Goal: Browse casually: Explore the website without a specific task or goal

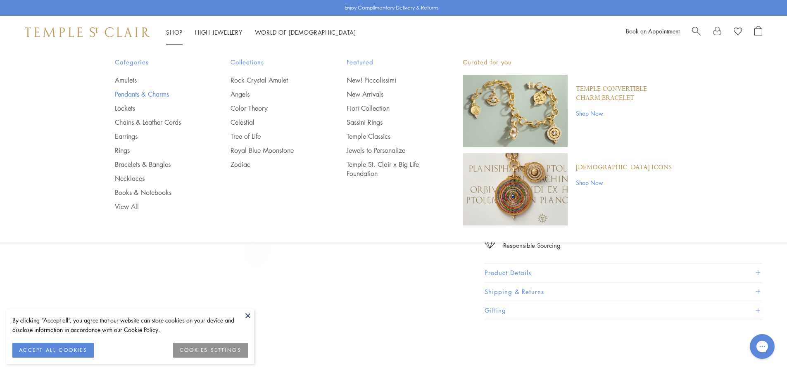
click at [150, 91] on link "Pendants & Charms" at bounding box center [156, 94] width 83 height 9
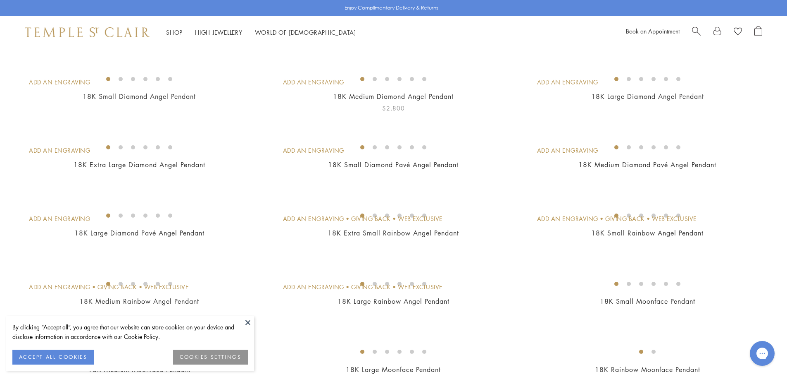
scroll to position [207, 0]
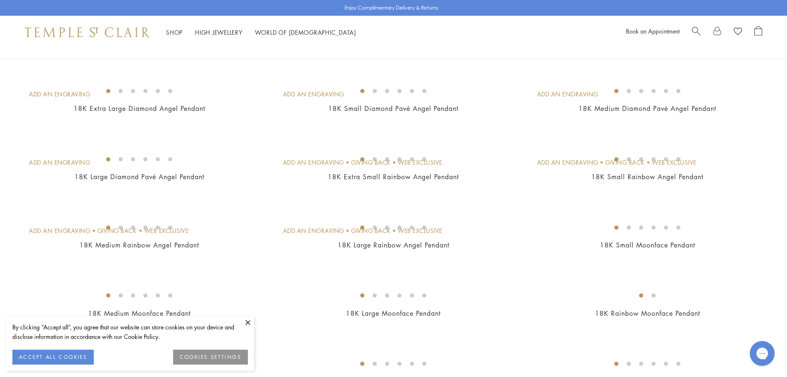
click at [248, 321] on button at bounding box center [248, 322] width 12 height 12
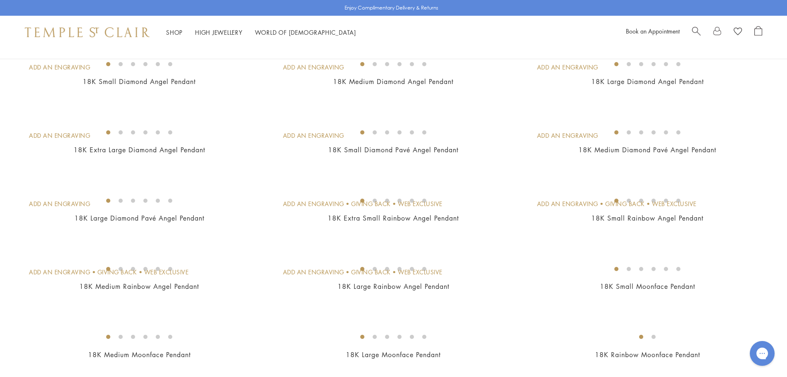
scroll to position [0, 0]
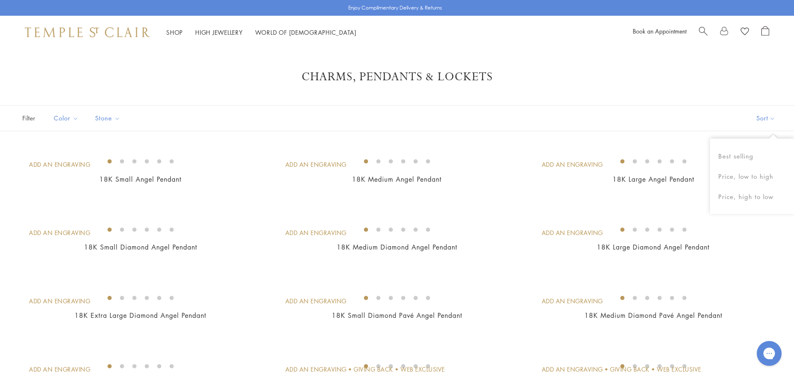
click at [761, 112] on button "Sort" at bounding box center [765, 117] width 56 height 25
click at [761, 112] on button "Sort" at bounding box center [759, 117] width 56 height 25
click at [748, 176] on button "Price, low to high" at bounding box center [752, 176] width 84 height 20
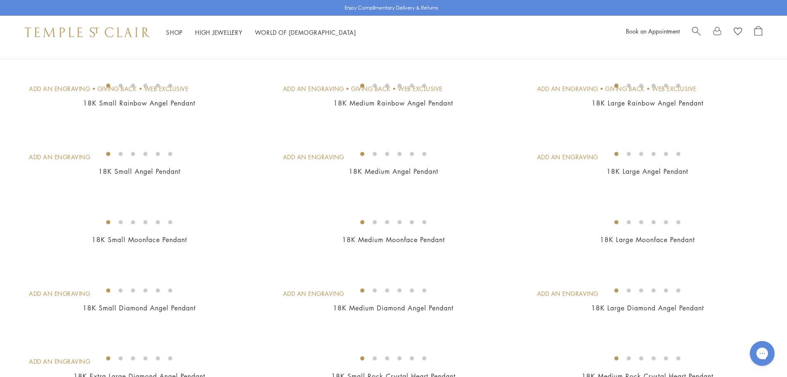
scroll to position [83, 0]
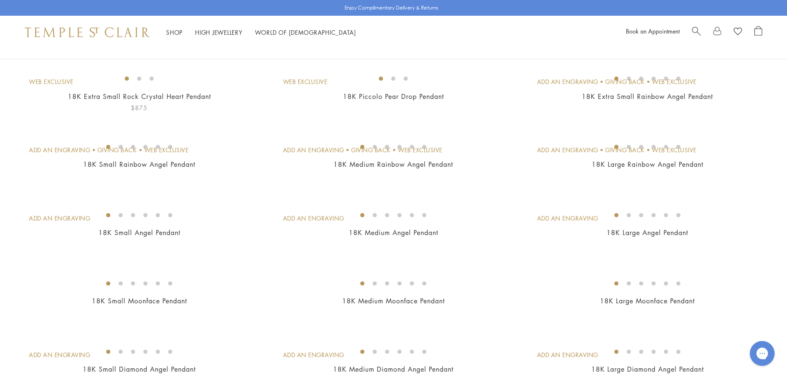
click at [0, 0] on img at bounding box center [0, 0] width 0 height 0
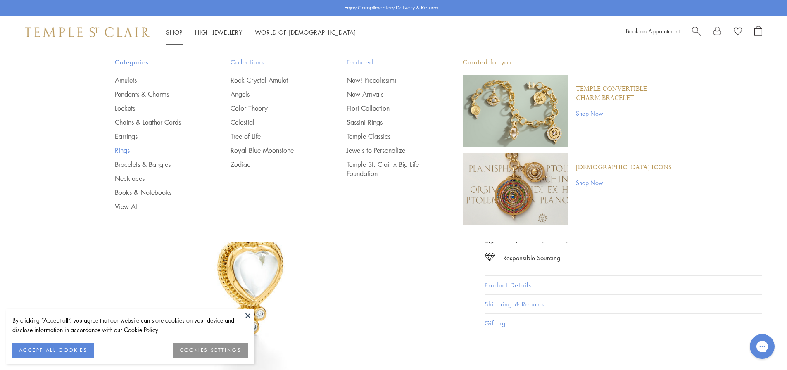
click at [129, 148] on link "Rings" at bounding box center [156, 150] width 83 height 9
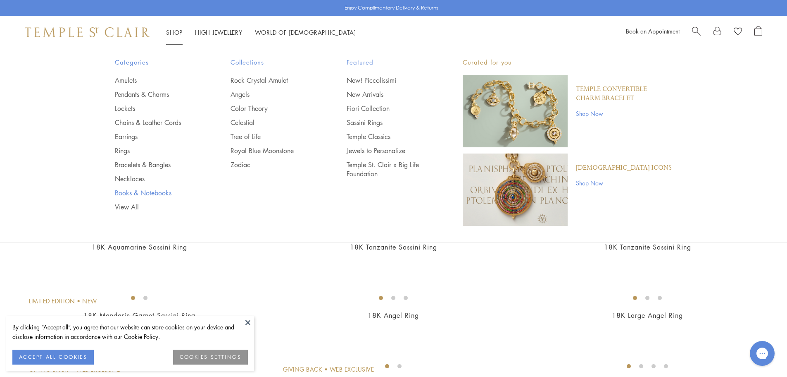
click at [150, 191] on link "Books & Notebooks" at bounding box center [156, 192] width 83 height 9
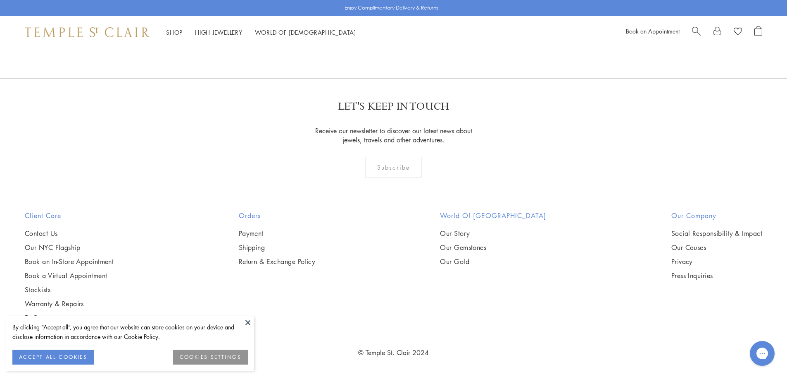
scroll to position [951, 0]
click at [0, 0] on img at bounding box center [0, 0] width 0 height 0
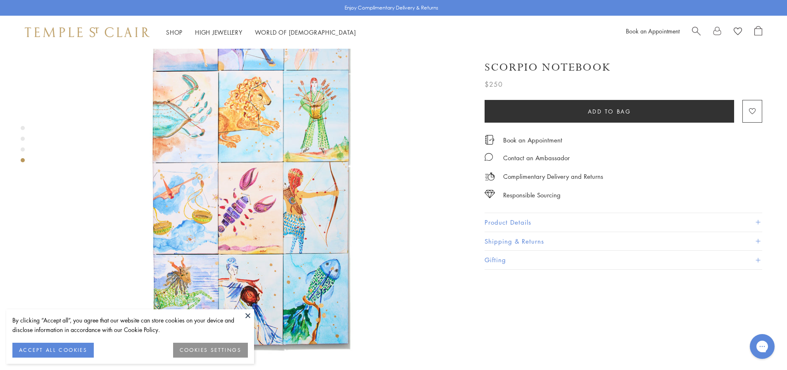
scroll to position [1447, 0]
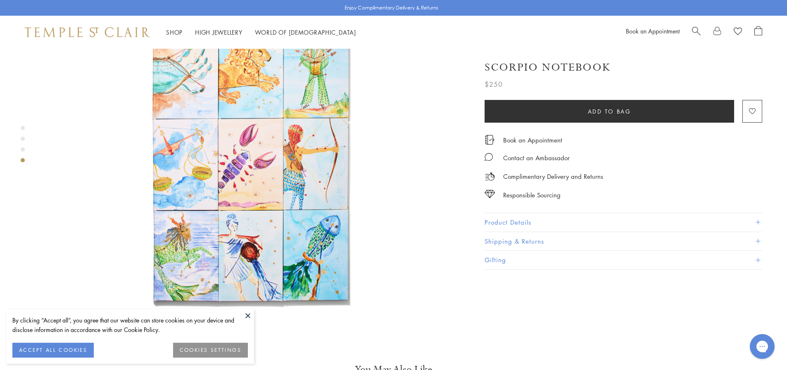
click at [248, 312] on button at bounding box center [248, 316] width 12 height 12
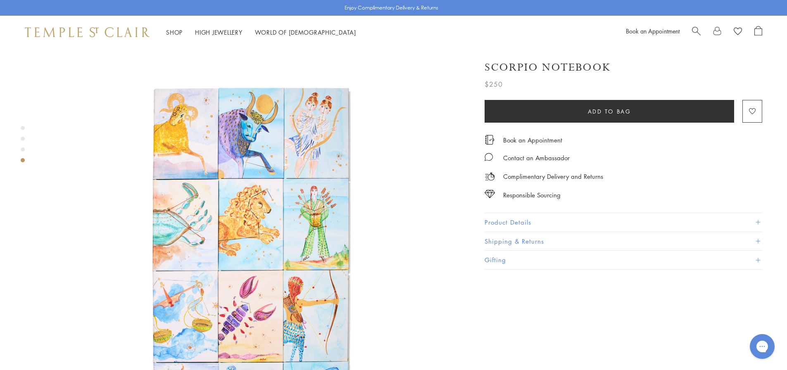
scroll to position [1281, 0]
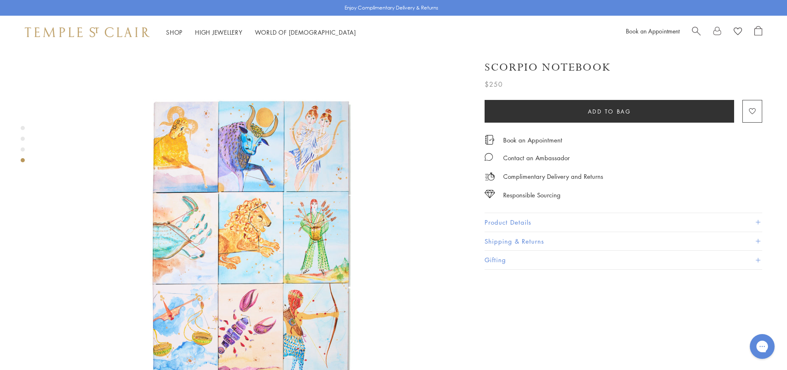
click at [559, 223] on button "Product Details" at bounding box center [624, 222] width 278 height 19
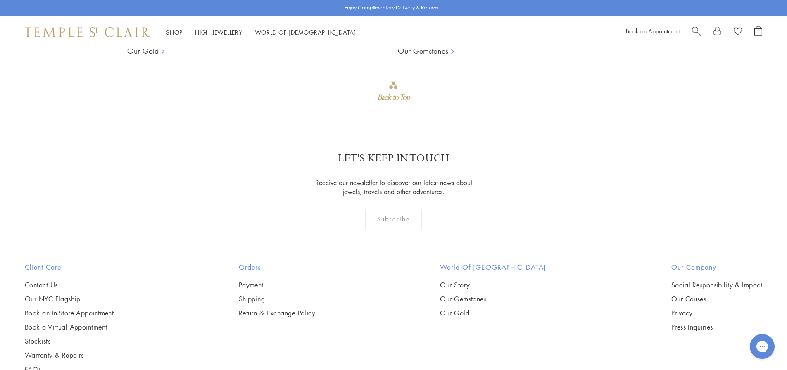
scroll to position [2232, 0]
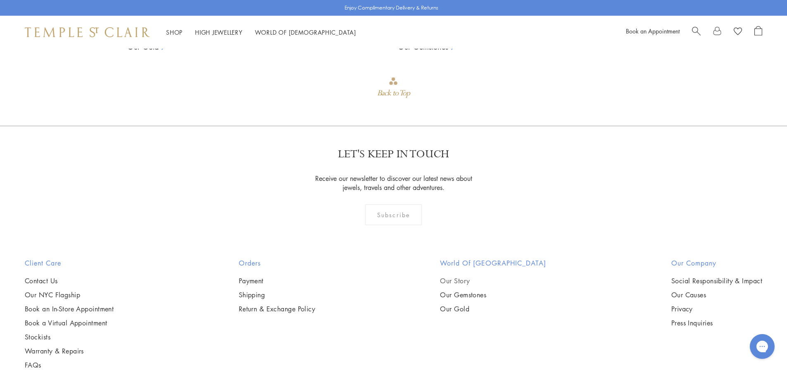
click at [469, 277] on link "Our Story" at bounding box center [493, 281] width 106 height 9
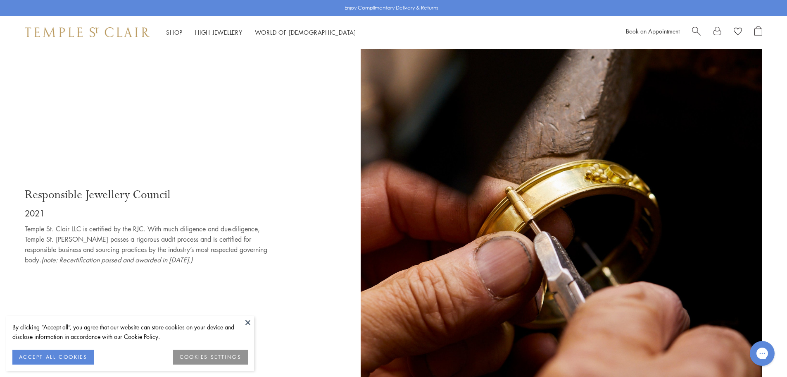
scroll to position [5332, 0]
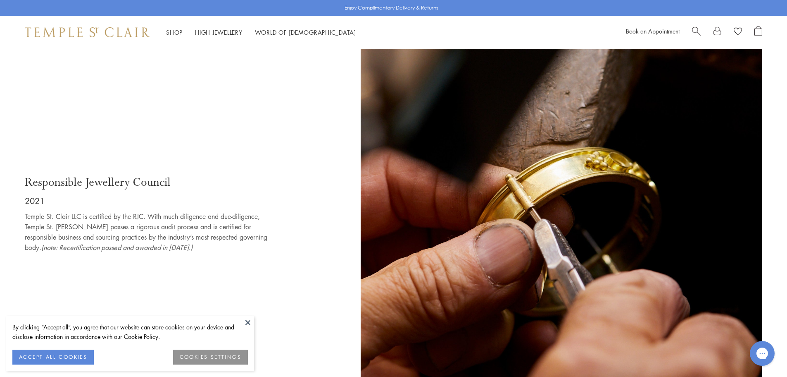
click at [245, 324] on button at bounding box center [248, 322] width 12 height 12
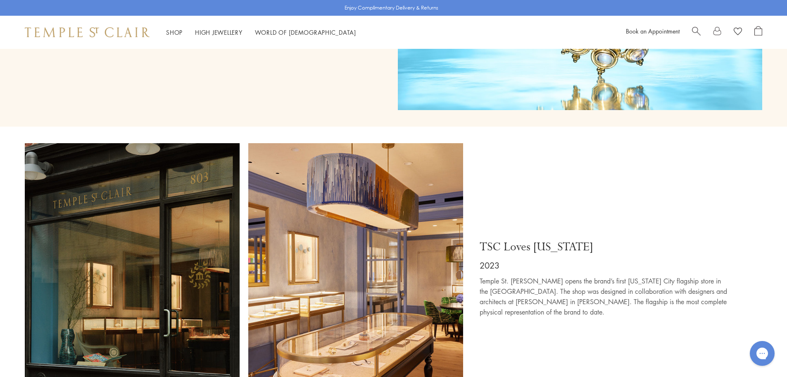
scroll to position [6092, 0]
